Goal: Navigation & Orientation: Find specific page/section

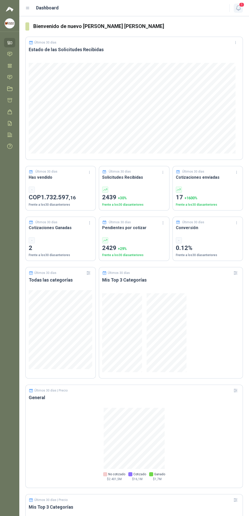
click at [237, 8] on icon "button" at bounding box center [239, 8] width 6 height 6
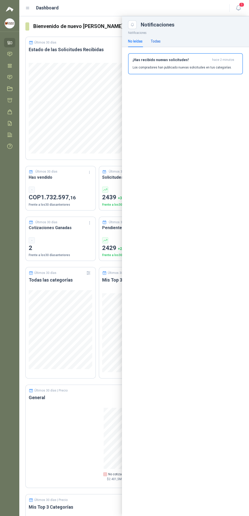
click at [160, 41] on div "Todas" at bounding box center [156, 41] width 10 height 6
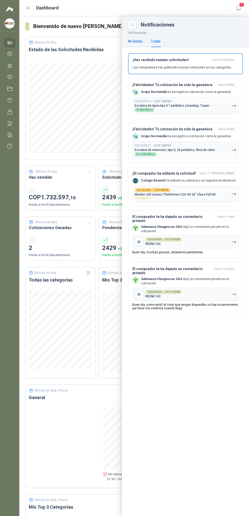
click at [133, 41] on div "No leídas" at bounding box center [135, 41] width 15 height 6
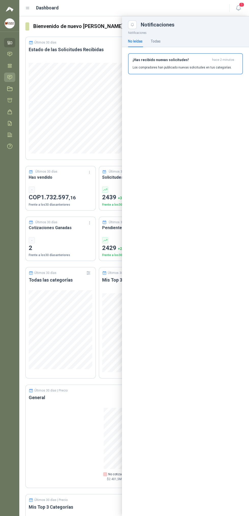
click at [7, 78] on icon at bounding box center [9, 77] width 5 height 5
